Goal: Communication & Community: Answer question/provide support

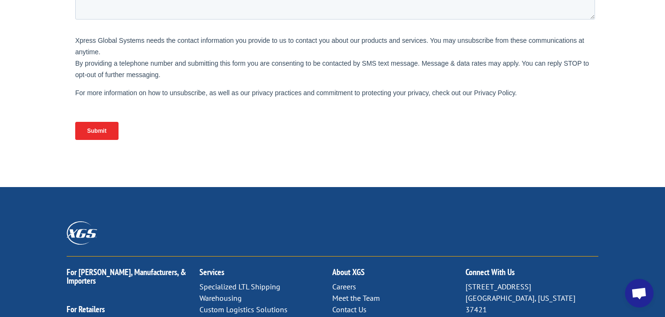
scroll to position [402, 0]
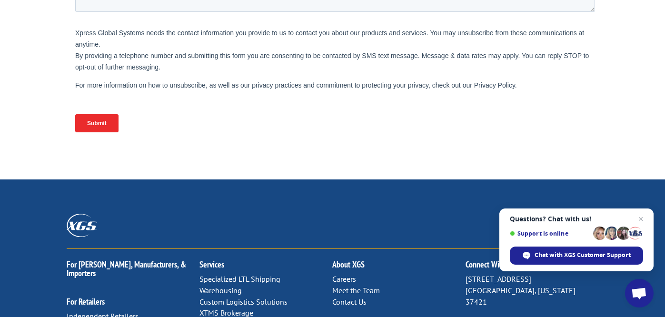
click at [349, 297] on link "Contact Us" at bounding box center [349, 302] width 34 height 10
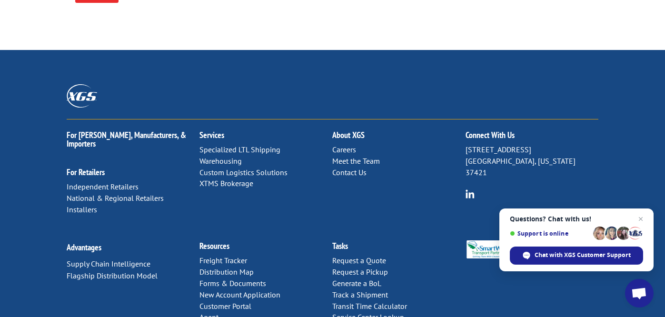
scroll to position [539, 0]
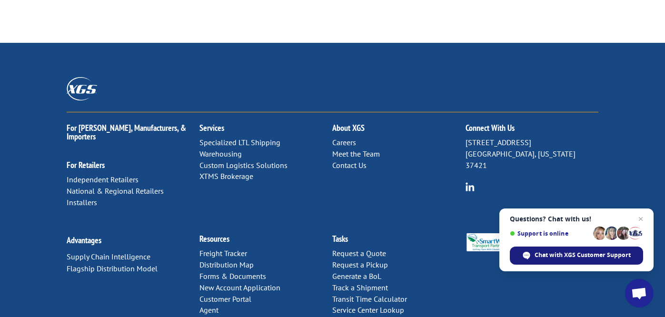
click at [568, 252] on span "Chat with XGS Customer Support" at bounding box center [583, 255] width 96 height 9
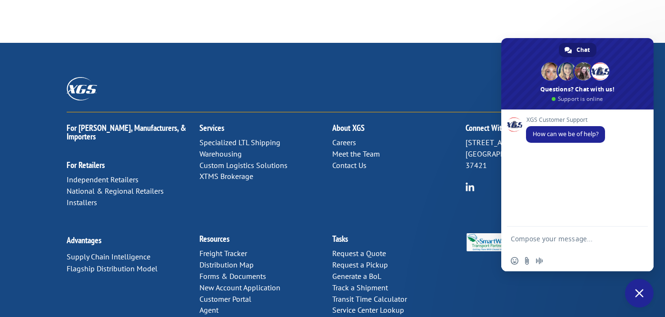
click at [571, 240] on textarea "Compose your message..." at bounding box center [568, 239] width 114 height 24
type textarea "I'd like cancel a pickup"
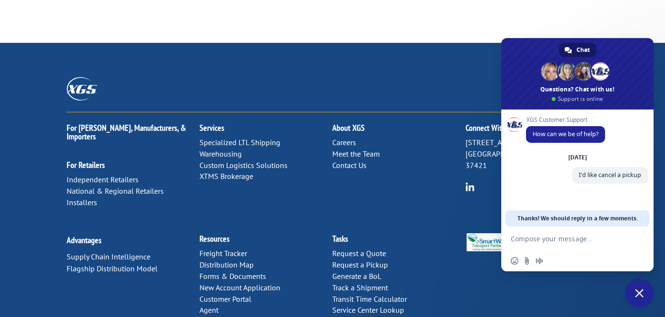
click at [581, 52] on span "Chat" at bounding box center [583, 50] width 13 height 14
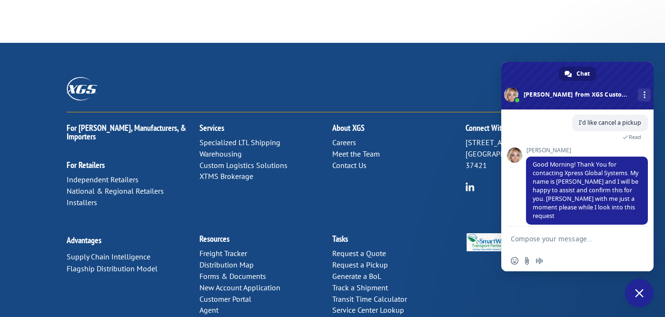
scroll to position [80, 0]
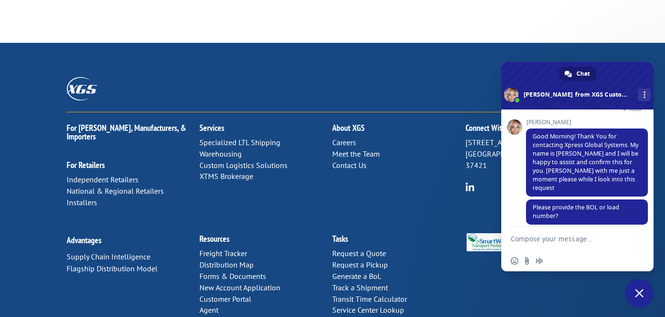
click at [587, 238] on textarea "Compose your message..." at bounding box center [568, 239] width 114 height 24
paste textarea "BOL# 31340212"
type textarea "BOL# 31340212"
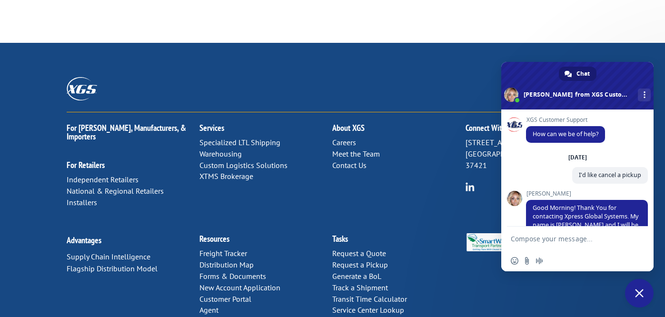
scroll to position [104, 0]
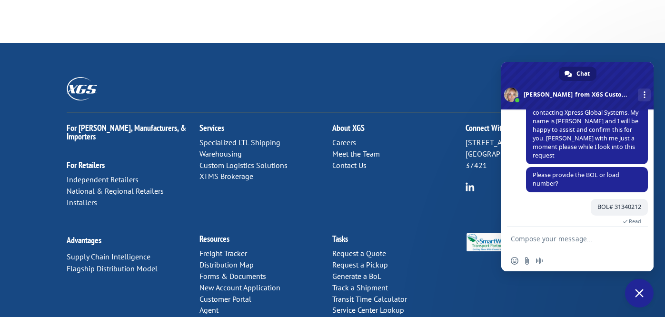
click at [566, 246] on textarea "Compose your message..." at bounding box center [568, 239] width 114 height 24
type textarea "Please cancel the pickup for this shipment, as it has been missed for twice. th…"
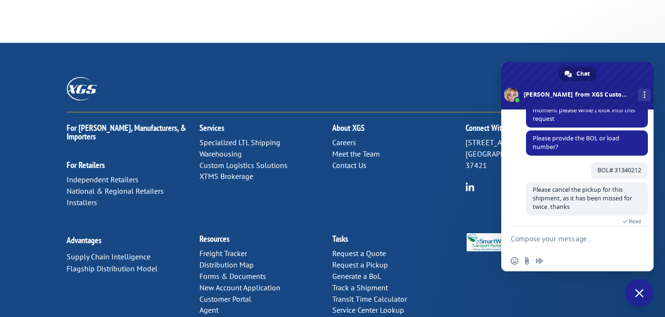
scroll to position [242, 0]
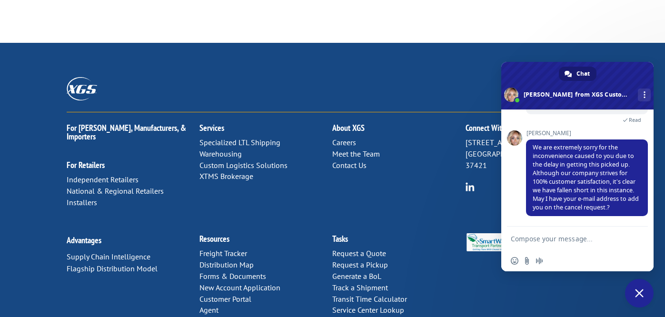
type textarea "u"
type textarea "[EMAIL_ADDRESS][DOMAIN_NAME]"
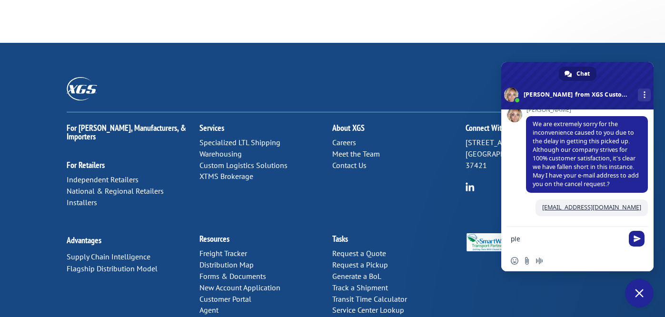
scroll to position [274, 0]
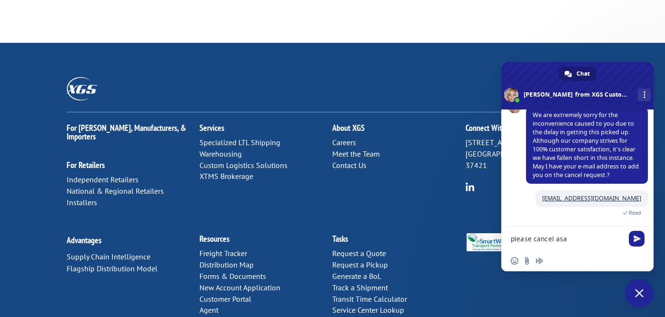
type textarea "please cancel asap"
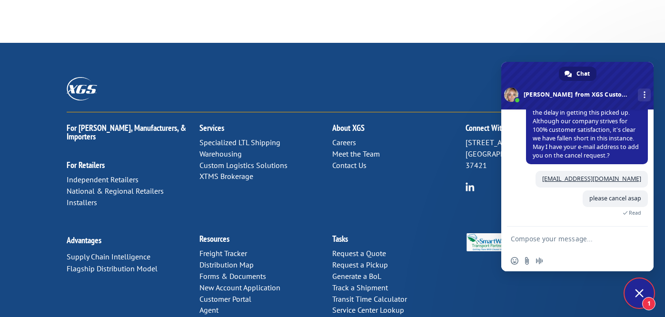
scroll to position [343, 0]
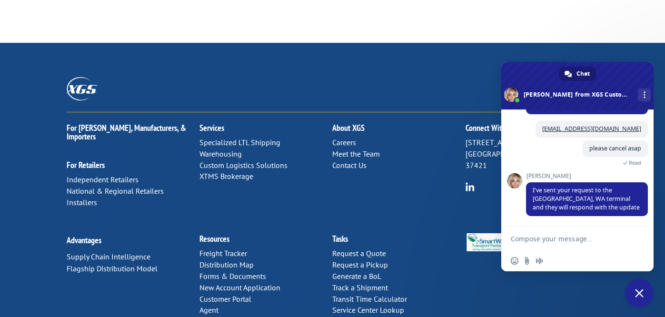
click at [601, 238] on textarea "Compose your message..." at bounding box center [568, 239] width 114 height 24
type textarea "w"
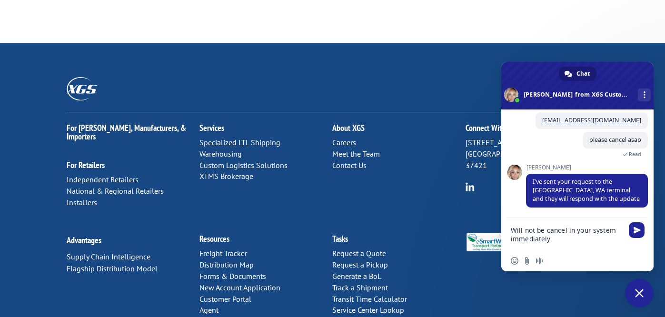
type textarea "Will not be cancel in your system immediately?"
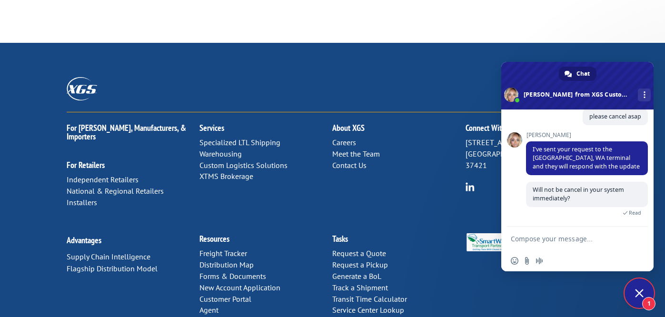
scroll to position [434, 0]
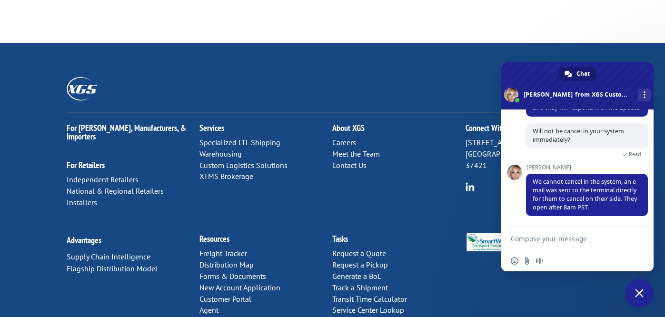
click at [592, 244] on textarea "Compose your message..." at bounding box center [568, 239] width 114 height 24
type textarea "okay"
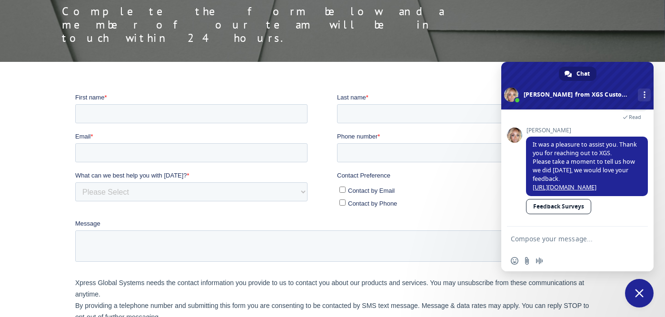
scroll to position [0, 0]
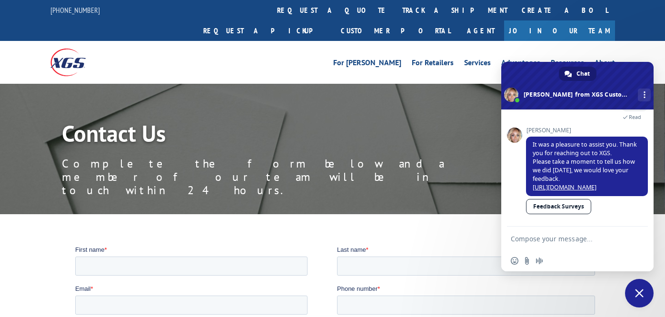
click at [555, 205] on link "Feedback Surveys" at bounding box center [558, 206] width 65 height 15
